Goal: Task Accomplishment & Management: Manage account settings

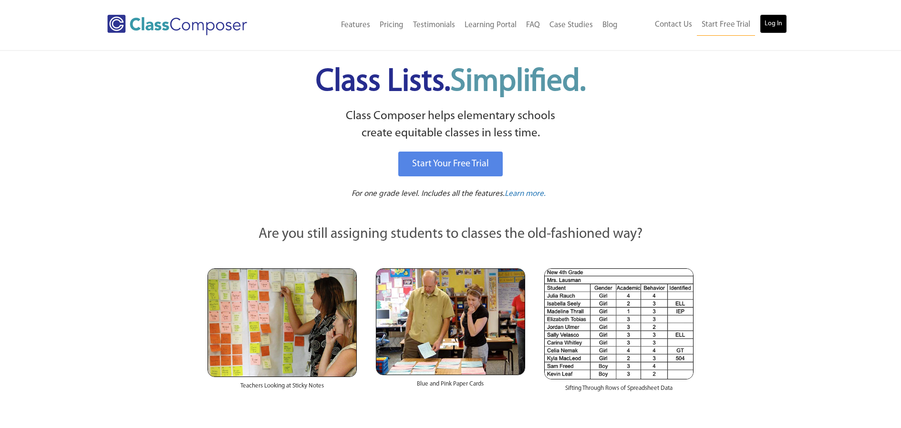
click at [771, 23] on link "Log In" at bounding box center [773, 23] width 27 height 19
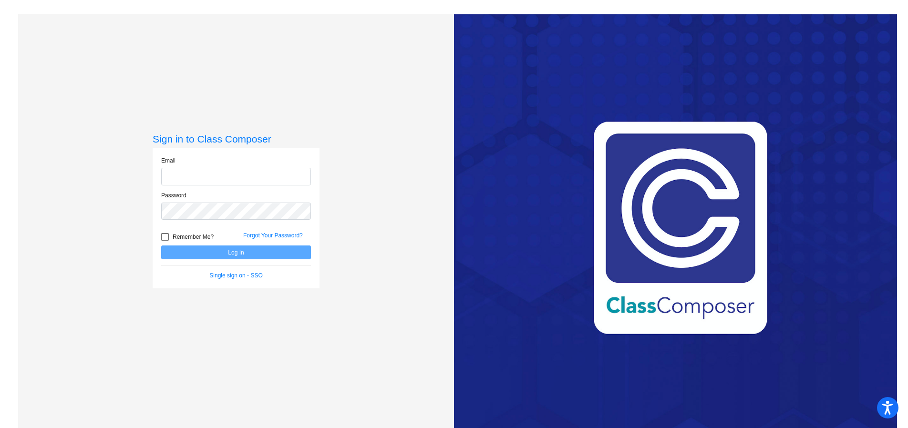
type input "[EMAIL_ADDRESS][PERSON_NAME][DOMAIN_NAME]"
click at [252, 254] on button "Log In" at bounding box center [236, 253] width 150 height 14
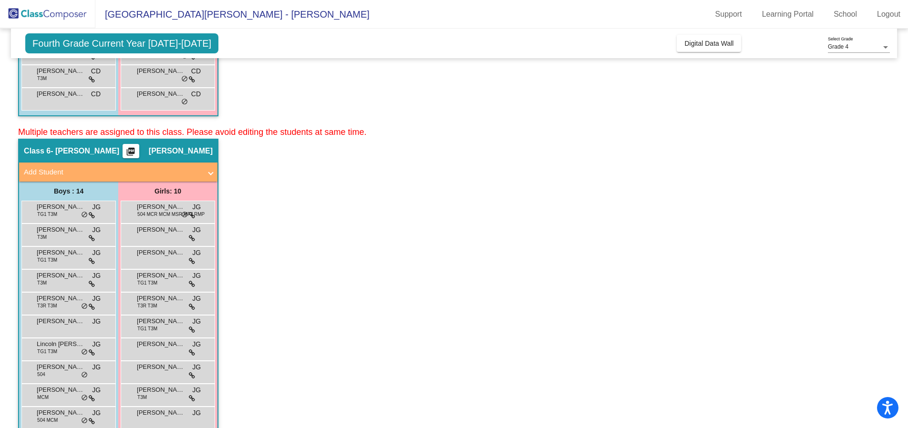
scroll to position [334, 0]
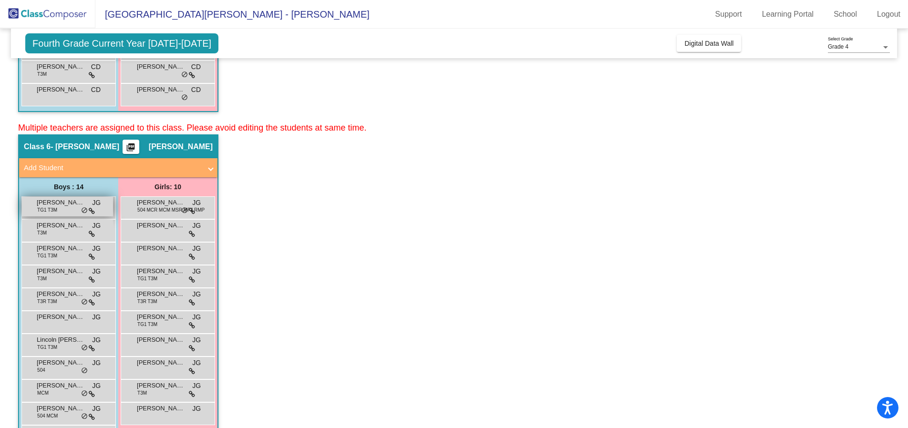
click at [66, 206] on span "[PERSON_NAME]" at bounding box center [61, 203] width 48 height 10
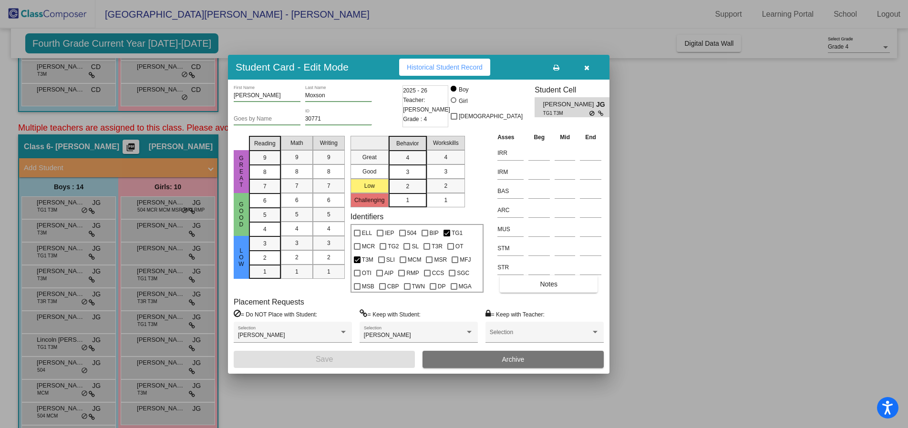
click at [587, 70] on icon "button" at bounding box center [586, 67] width 5 height 7
